Goal: Task Accomplishment & Management: Manage account settings

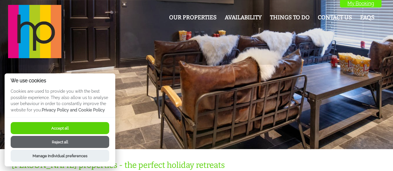
click at [368, 4] on link "My Booking" at bounding box center [360, 3] width 41 height 8
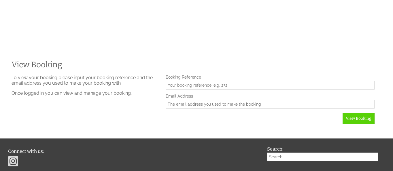
scroll to position [123, 0]
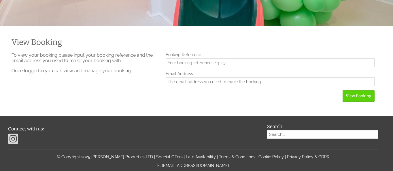
click at [213, 67] on input "Booking Reference" at bounding box center [270, 62] width 209 height 9
type input "1492"
type input "[EMAIL_ADDRESS][DOMAIN_NAME]"
click at [342, 90] on button "View Booking" at bounding box center [358, 95] width 32 height 11
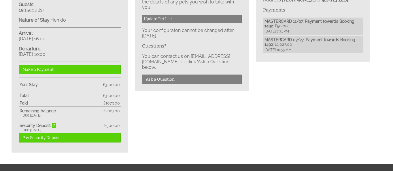
scroll to position [288, 0]
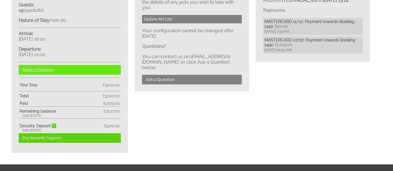
click at [66, 70] on link "Make a Payment" at bounding box center [70, 70] width 102 height 10
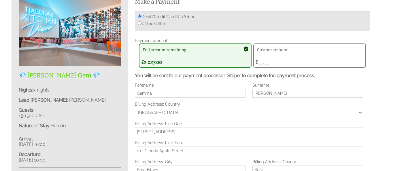
scroll to position [189, 0]
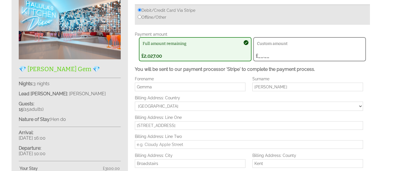
click at [270, 60] on button "Custom amount £__.__ £" at bounding box center [309, 49] width 113 height 24
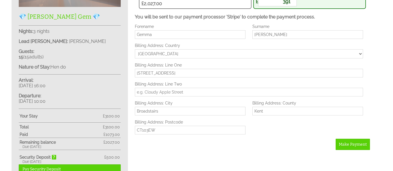
scroll to position [241, 0]
type input "391"
click at [364, 143] on span "Make Payment" at bounding box center [353, 144] width 28 height 5
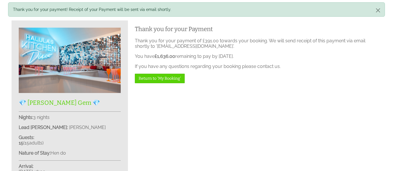
scroll to position [155, 0]
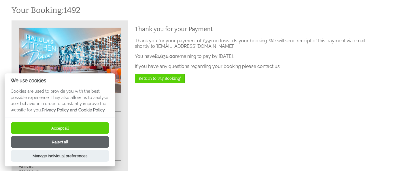
click at [89, 122] on div "Accept all Reject all Manage Individual preferences" at bounding box center [60, 141] width 111 height 49
click at [88, 126] on button "Accept all" at bounding box center [60, 128] width 98 height 12
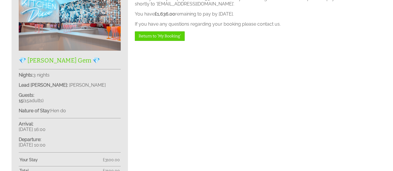
scroll to position [208, 0]
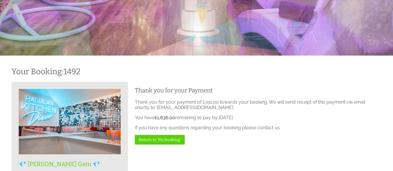
scroll to position [93, 0]
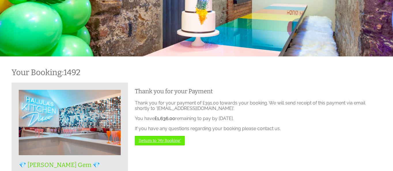
click at [156, 139] on link "Return to 'My Booking'" at bounding box center [160, 141] width 50 height 10
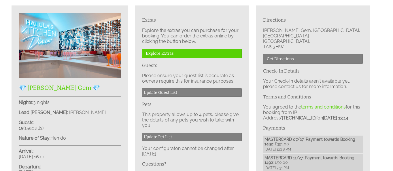
scroll to position [167, 0]
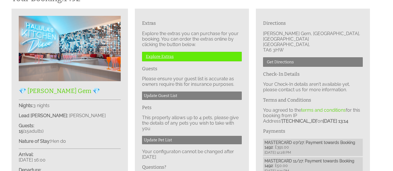
click at [165, 55] on link "Explore Extras" at bounding box center [192, 57] width 100 height 10
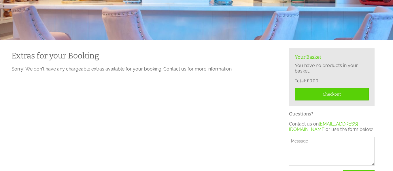
scroll to position [109, 0]
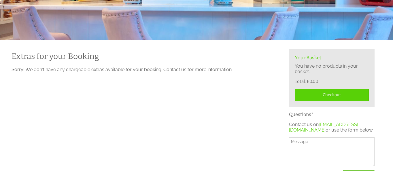
scroll to position [167, 0]
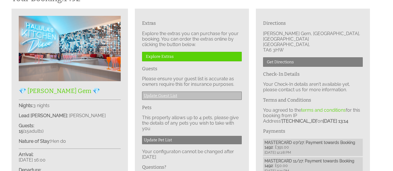
click at [175, 95] on link "Update Guest List" at bounding box center [192, 96] width 100 height 8
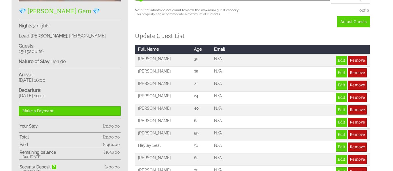
scroll to position [247, 0]
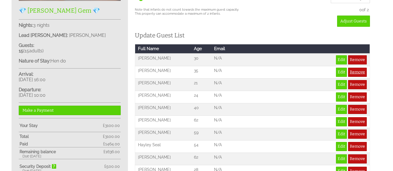
click at [358, 71] on link "Remove" at bounding box center [357, 72] width 19 height 9
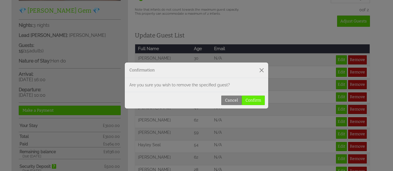
click at [255, 100] on button "Confirm" at bounding box center [253, 101] width 23 height 10
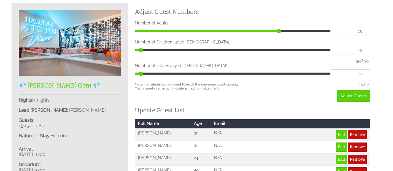
scroll to position [172, 0]
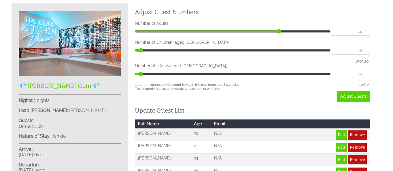
type input "14"
click at [364, 33] on input "14" at bounding box center [350, 31] width 39 height 9
type input "14"
type input "13"
click at [364, 33] on input "13" at bounding box center [350, 31] width 39 height 9
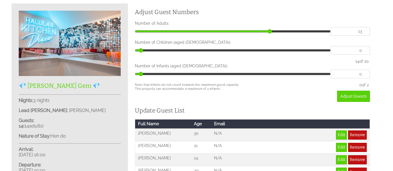
type input "13"
type input "12"
click at [364, 33] on input "12" at bounding box center [350, 31] width 39 height 9
type input "12"
type input "11"
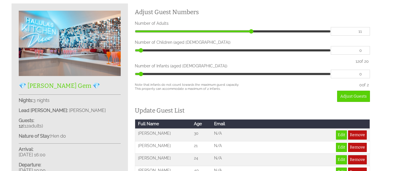
click at [364, 33] on input "11" at bounding box center [350, 31] width 39 height 9
type input "11"
click at [381, 74] on div "Your Booking: 1492 💎 Halula Gem 💎 Nights: 3 nights Lead Booker: Gemma Clark Gue…" at bounding box center [196, 156] width 377 height 347
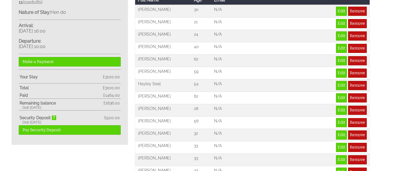
scroll to position [294, 0]
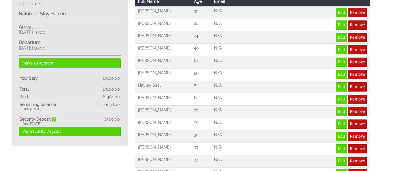
click at [358, 62] on link "Remove" at bounding box center [357, 62] width 19 height 9
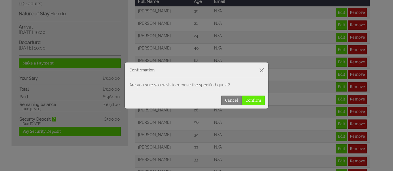
click at [254, 102] on button "Confirm" at bounding box center [253, 101] width 23 height 10
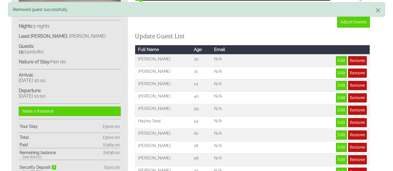
scroll to position [265, 0]
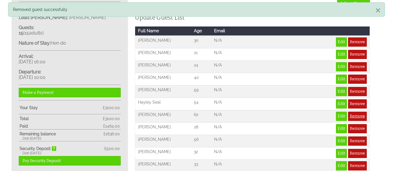
click at [354, 117] on link "Remove" at bounding box center [357, 116] width 19 height 9
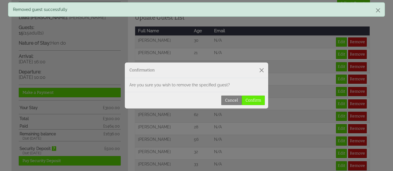
click at [258, 99] on button "Confirm" at bounding box center [253, 101] width 23 height 10
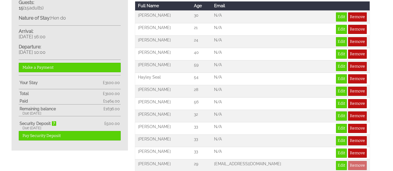
scroll to position [288, 0]
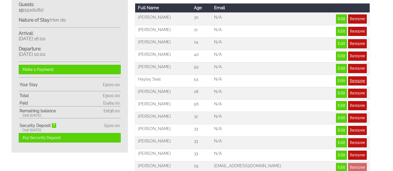
click at [357, 82] on link "Remove" at bounding box center [357, 80] width 19 height 9
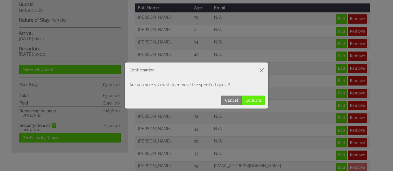
click at [255, 100] on button "Confirm" at bounding box center [253, 101] width 23 height 10
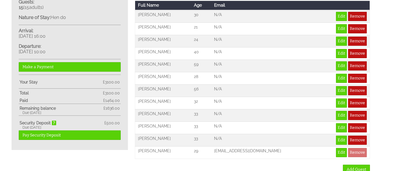
scroll to position [283, 0]
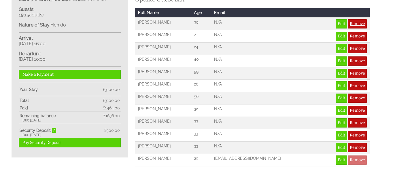
click at [358, 25] on link "Remove" at bounding box center [357, 23] width 19 height 9
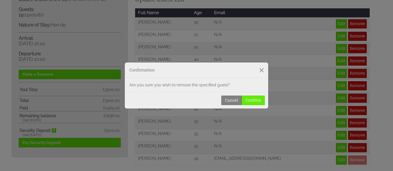
click at [257, 100] on button "Confirm" at bounding box center [253, 101] width 23 height 10
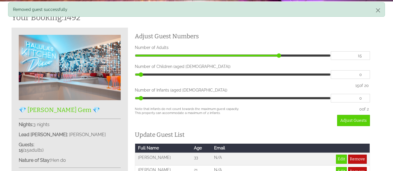
scroll to position [144, 0]
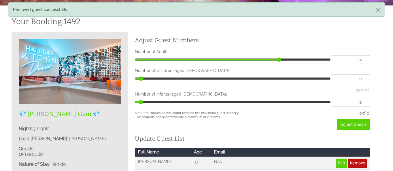
type input "14"
click at [362, 60] on input "14" at bounding box center [350, 59] width 39 height 9
type input "14"
type input "13"
click at [362, 60] on input "13" at bounding box center [350, 59] width 39 height 9
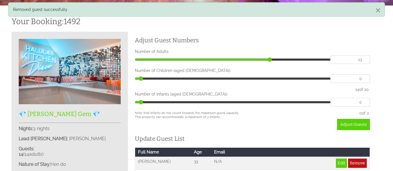
type input "13"
type input "12"
click at [362, 60] on input "12" at bounding box center [350, 59] width 39 height 9
type input "12"
type input "11"
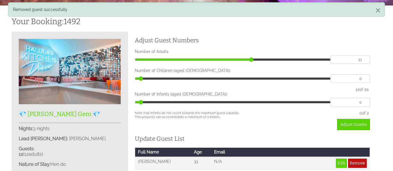
click at [362, 60] on input "11" at bounding box center [350, 59] width 39 height 9
type input "11"
click at [379, 91] on div "Your Booking: 1492 💎 Halula Gem 💎 Nights: 3 nights Lead Booker: Gemma Clark Gue…" at bounding box center [196, 159] width 377 height 297
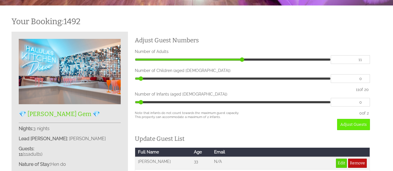
click at [357, 127] on span "Adjust Guests" at bounding box center [353, 124] width 26 height 5
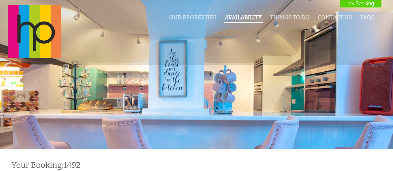
click at [248, 18] on link "Availability" at bounding box center [243, 17] width 37 height 7
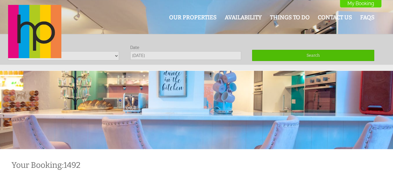
click at [114, 58] on div "Our Properties Availability Things To Do Contact Us FAQs My Booking My Booking" at bounding box center [193, 32] width 377 height 54
click at [94, 55] on div "Our Properties Availability Things To Do Contact Us FAQs My Booking My Booking" at bounding box center [193, 32] width 377 height 54
click at [111, 59] on div "Our Properties Availability Things To Do Contact Us FAQs My Booking My Booking" at bounding box center [193, 32] width 377 height 54
click at [206, 60] on header "Our Properties Availability Things To Do Contact Us FAQs My Booking My Booking" at bounding box center [196, 32] width 393 height 65
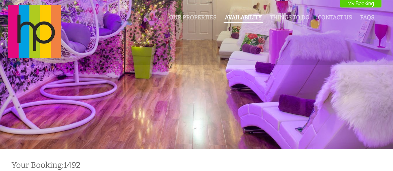
click at [246, 15] on link "Availability" at bounding box center [243, 17] width 37 height 7
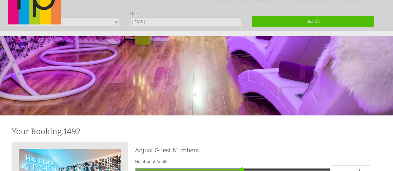
scroll to position [34, 0]
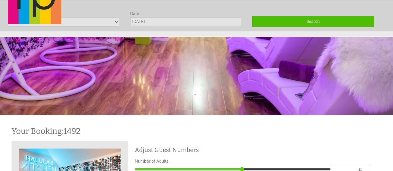
scroll to position [0, 0]
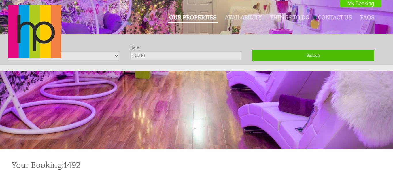
click at [192, 17] on link "Our Properties" at bounding box center [193, 17] width 48 height 7
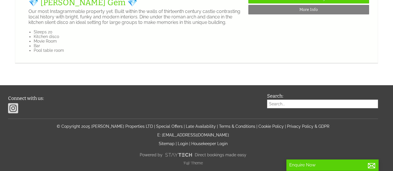
scroll to position [1064, 0]
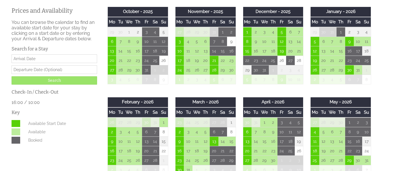
scroll to position [177, 0]
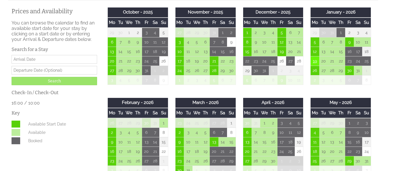
click at [314, 63] on td "19" at bounding box center [314, 61] width 9 height 10
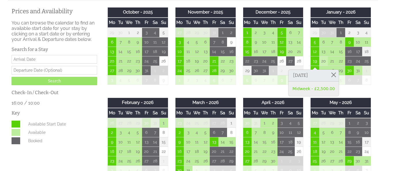
click at [325, 63] on td "20" at bounding box center [323, 61] width 9 height 10
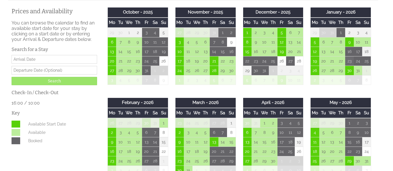
click at [348, 62] on td "23" at bounding box center [349, 61] width 9 height 10
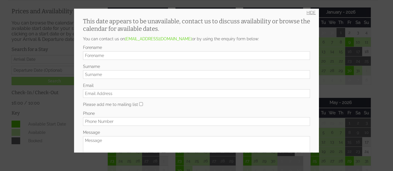
click at [308, 13] on link "HIDE" at bounding box center [310, 12] width 9 height 5
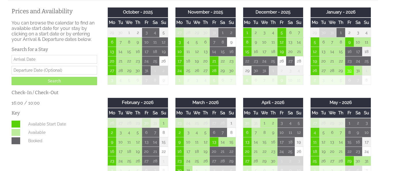
click at [349, 73] on td "30" at bounding box center [349, 71] width 9 height 10
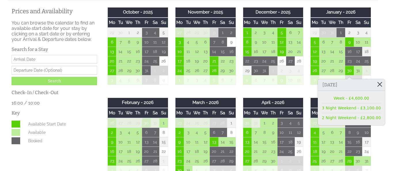
click at [377, 85] on link at bounding box center [380, 84] width 10 height 10
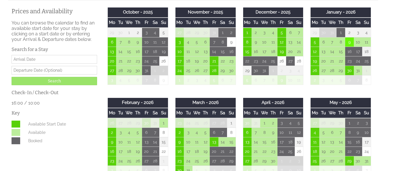
click at [348, 42] on td "9" at bounding box center [349, 42] width 9 height 10
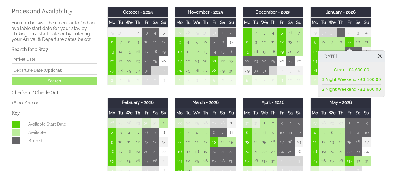
click at [377, 56] on link at bounding box center [380, 56] width 10 height 10
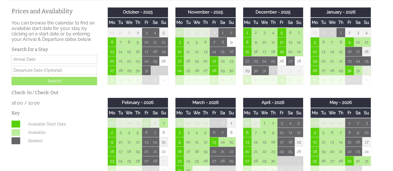
click at [349, 73] on td "30" at bounding box center [349, 71] width 9 height 10
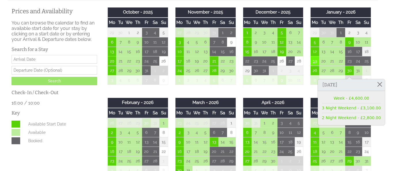
click at [316, 63] on td "19" at bounding box center [314, 61] width 9 height 10
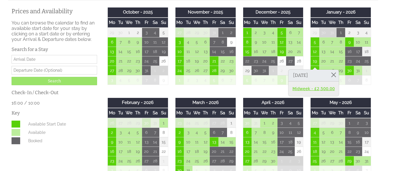
click at [316, 90] on link "Midweek - £2,500.00" at bounding box center [313, 89] width 42 height 6
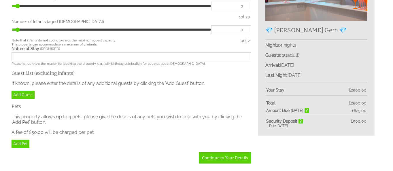
scroll to position [209, 0]
